Goal: Task Accomplishment & Management: Manage account settings

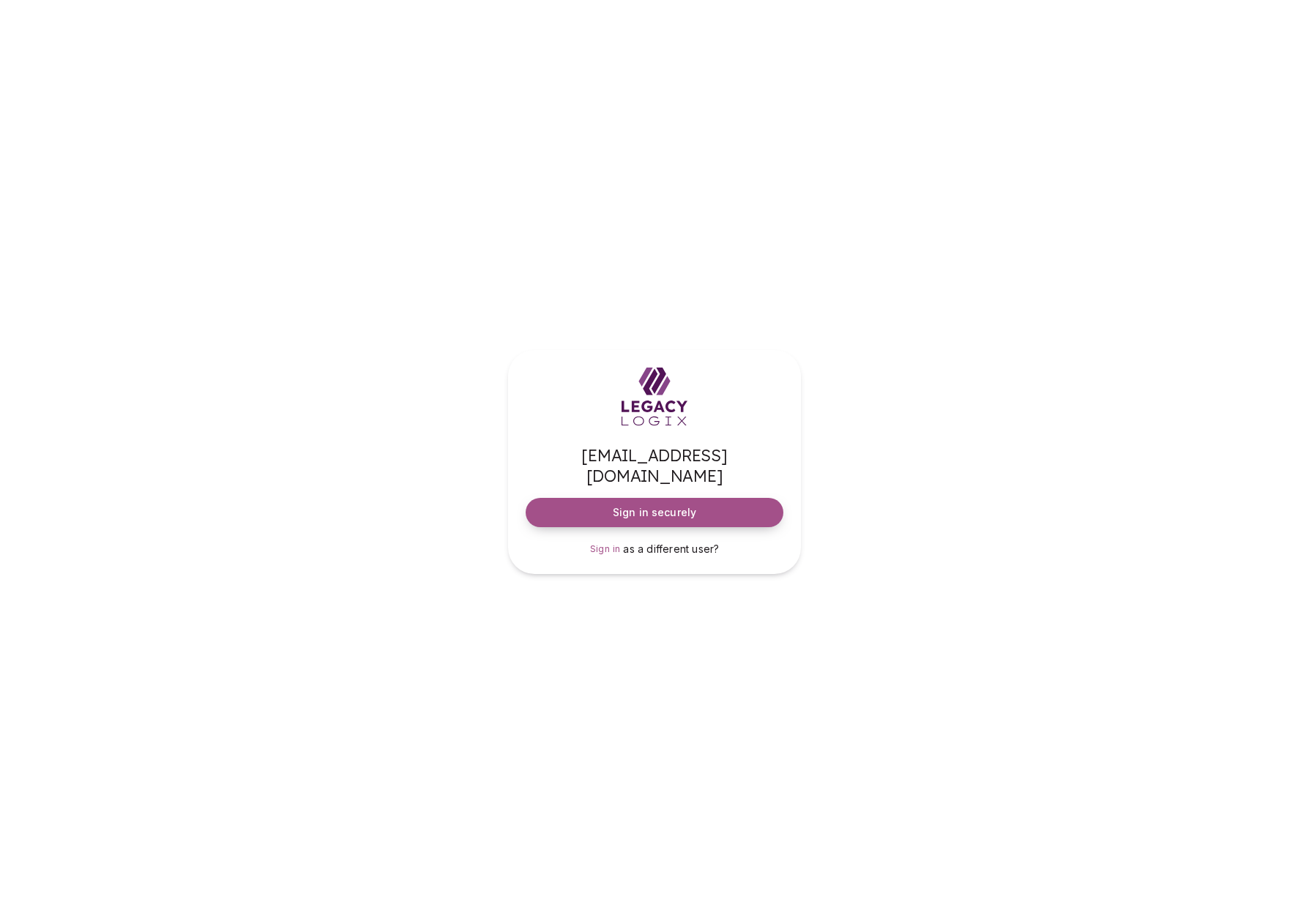
click at [640, 505] on span "Sign in securely" at bounding box center [654, 512] width 83 height 15
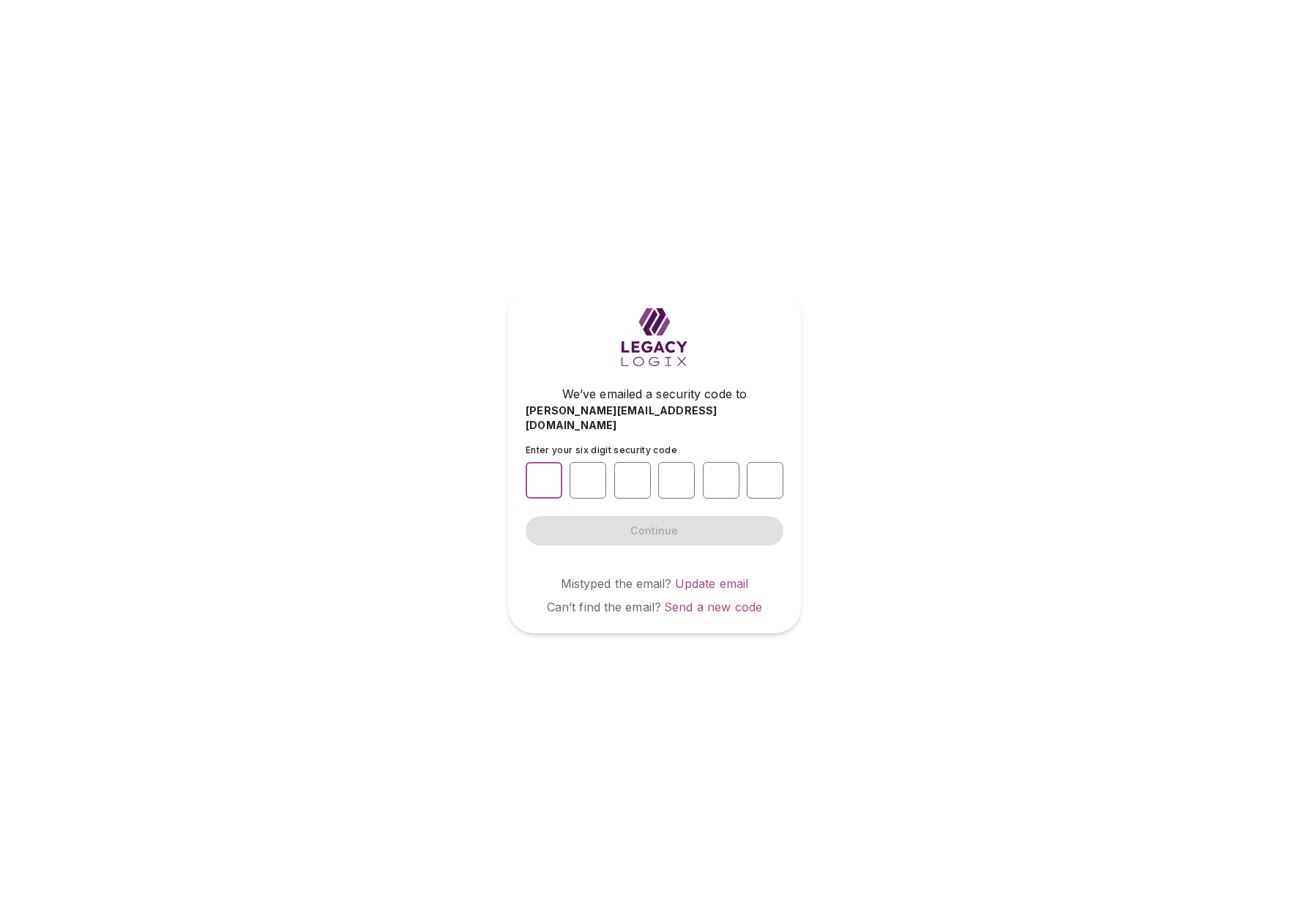
click at [544, 472] on input "number" at bounding box center [544, 480] width 36 height 36
type input "*"
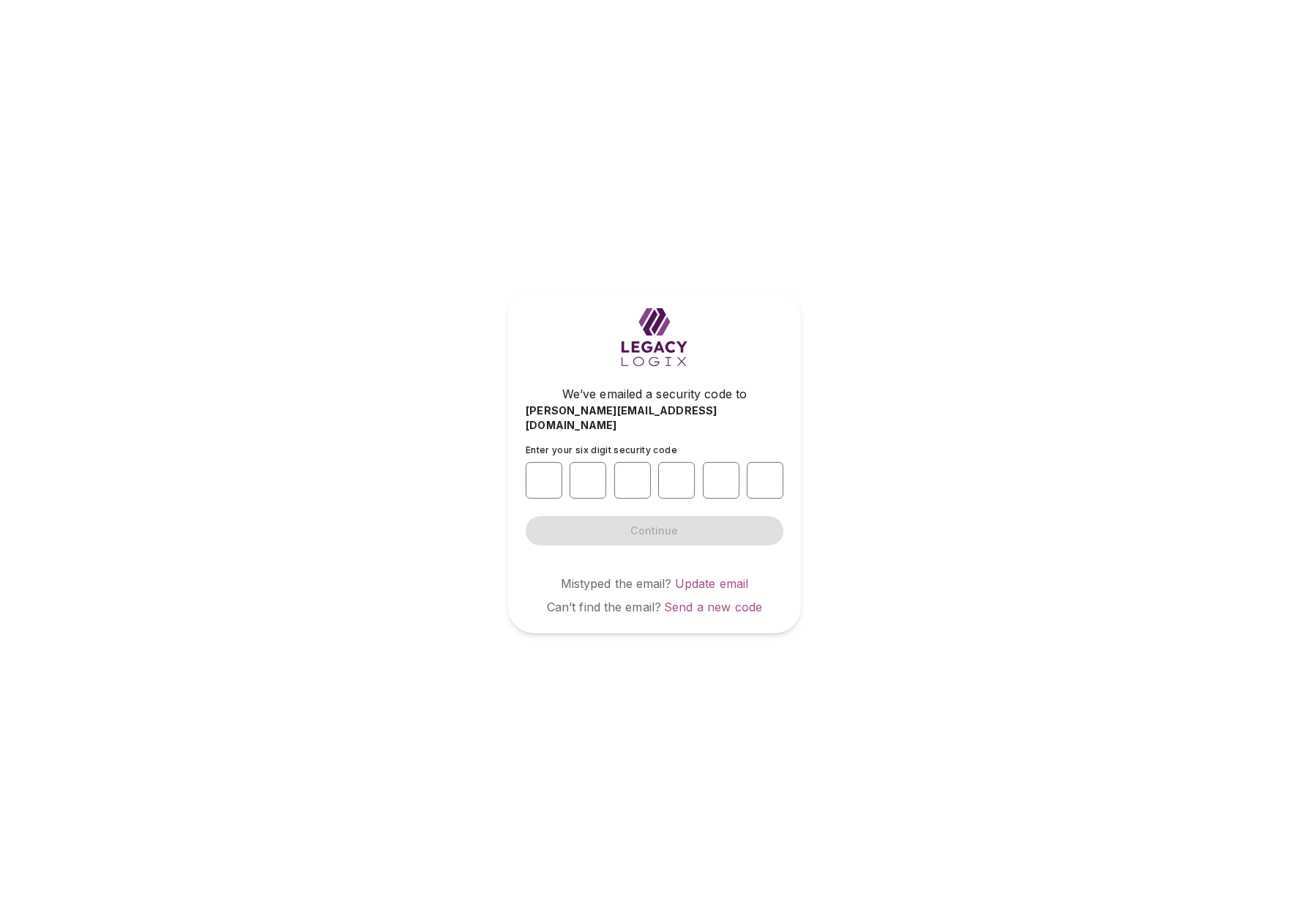
type input "*"
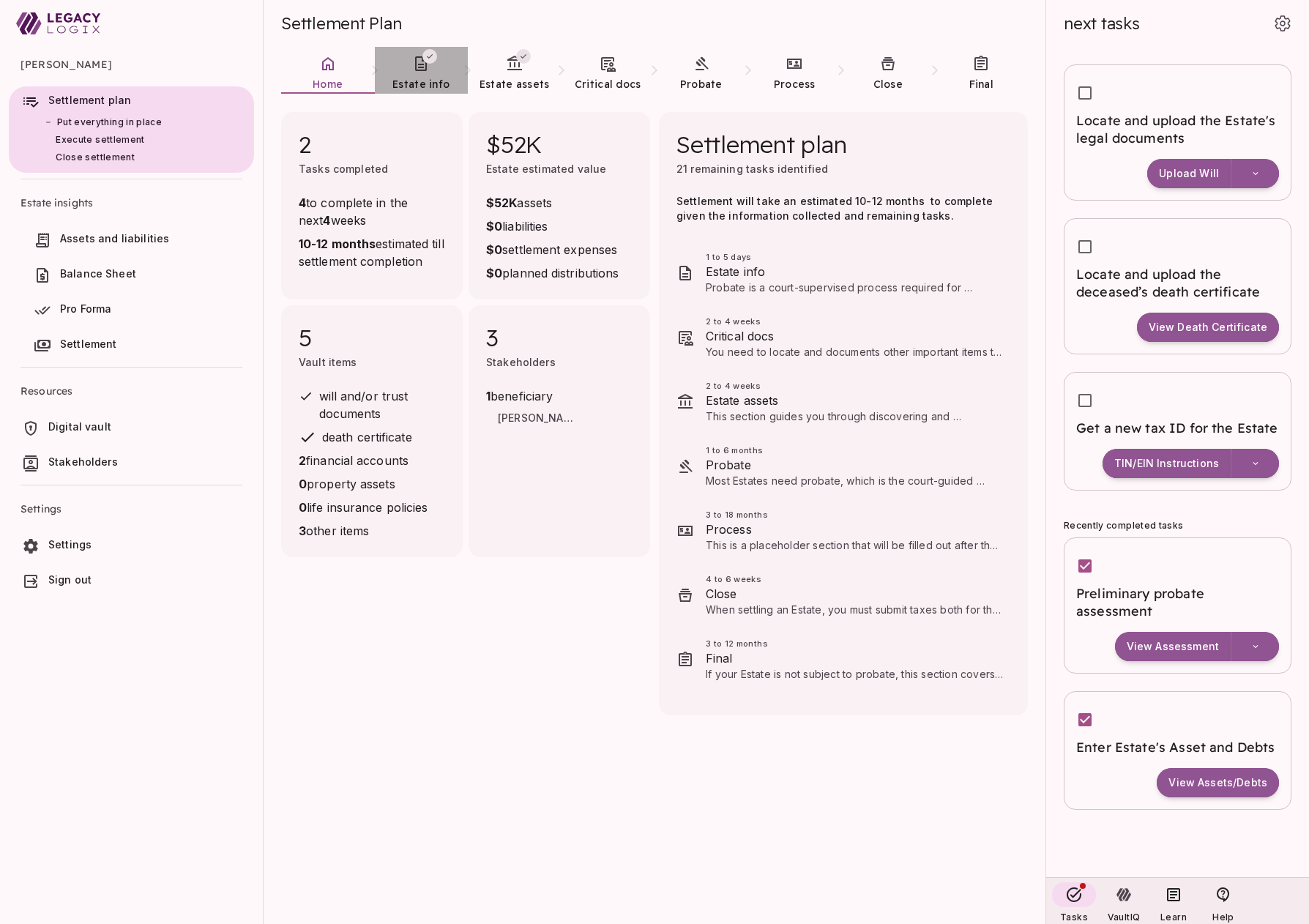
click at [413, 77] on span "Estate info" at bounding box center [421, 84] width 57 height 13
